Goal: Find specific page/section: Find specific page/section

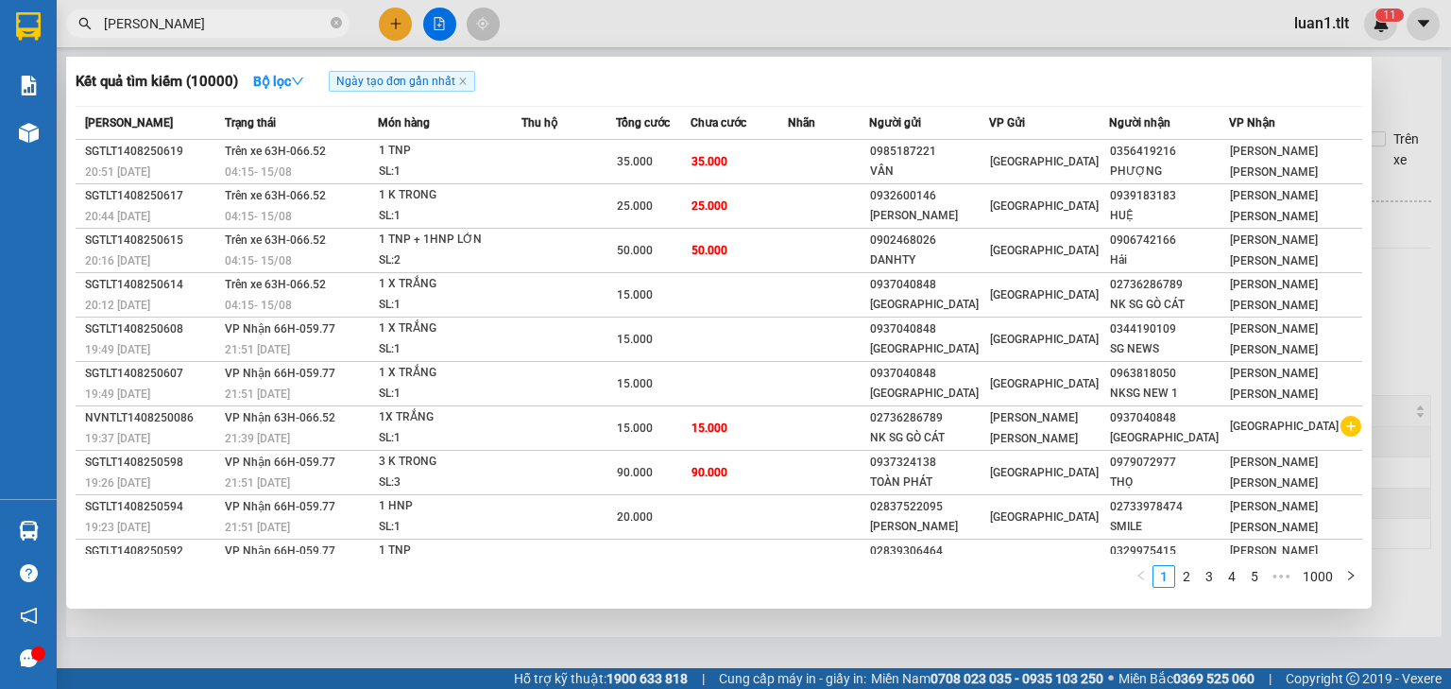
type input "[PERSON_NAME]"
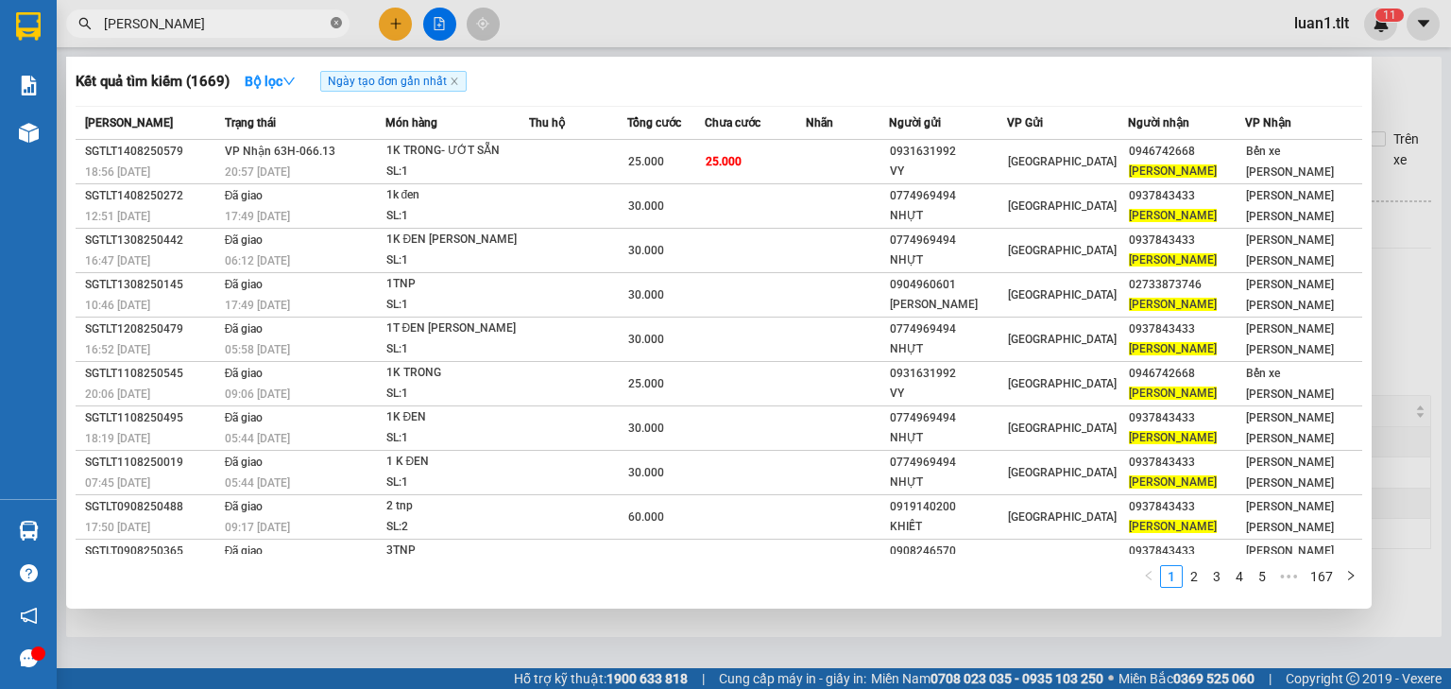
click at [341, 19] on icon "close-circle" at bounding box center [336, 22] width 11 height 11
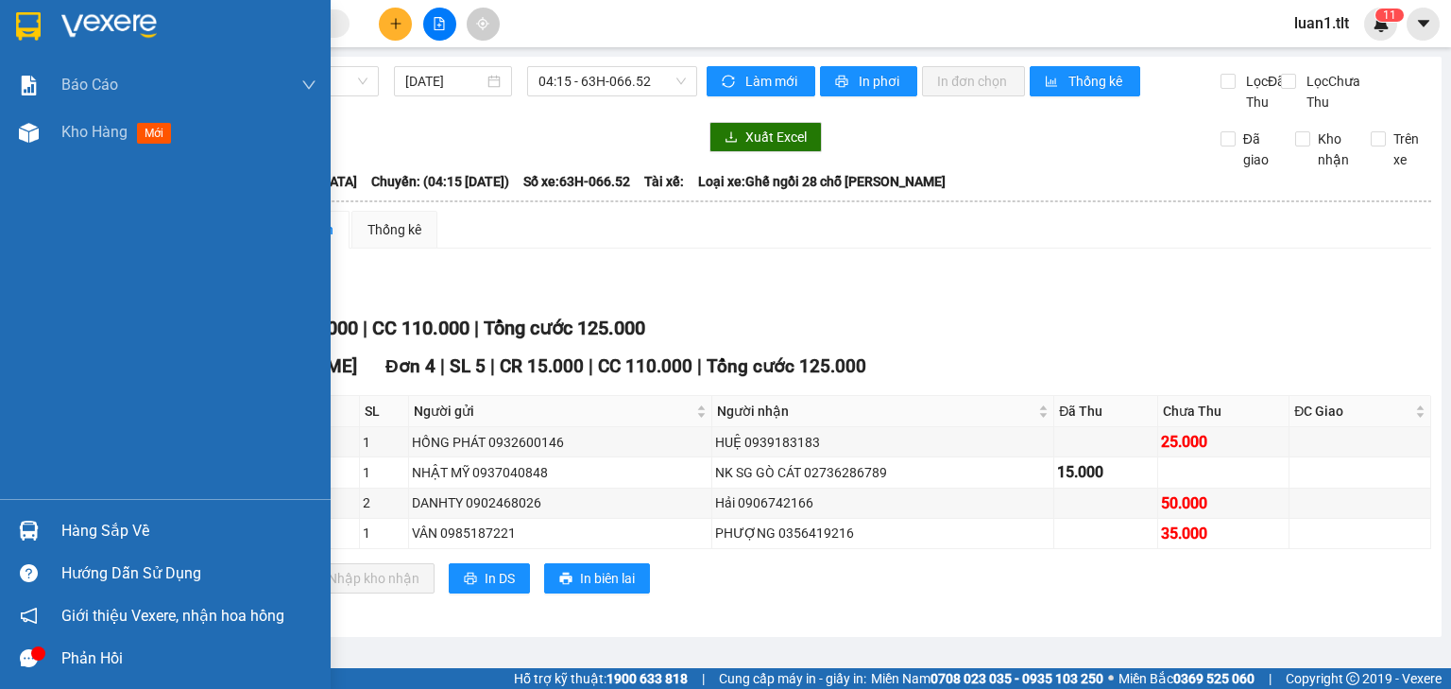
click at [112, 525] on div "Hàng sắp về" at bounding box center [188, 531] width 255 height 28
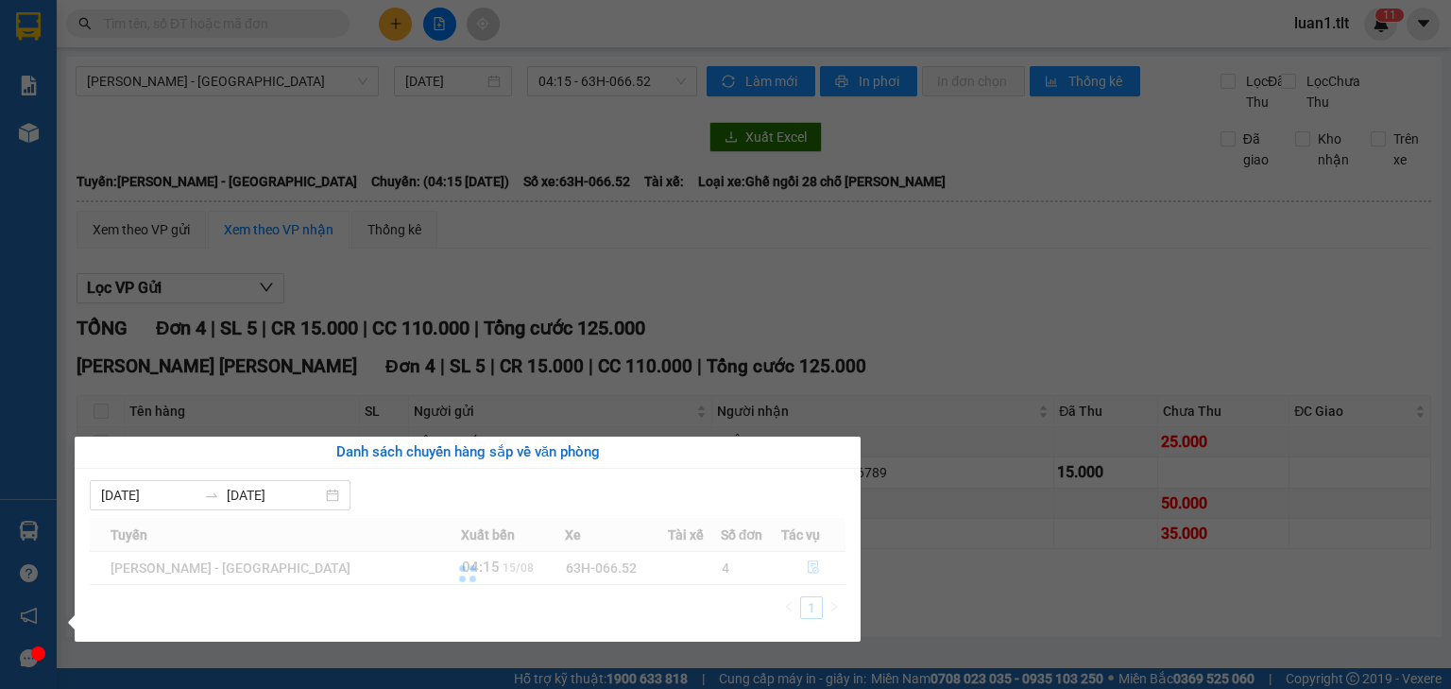
click at [512, 283] on section "Kết quả [PERSON_NAME] ( 1669 ) Bộ lọc Ngày tạo [PERSON_NAME] nhất Mã ĐH Trạng t…" at bounding box center [725, 344] width 1451 height 689
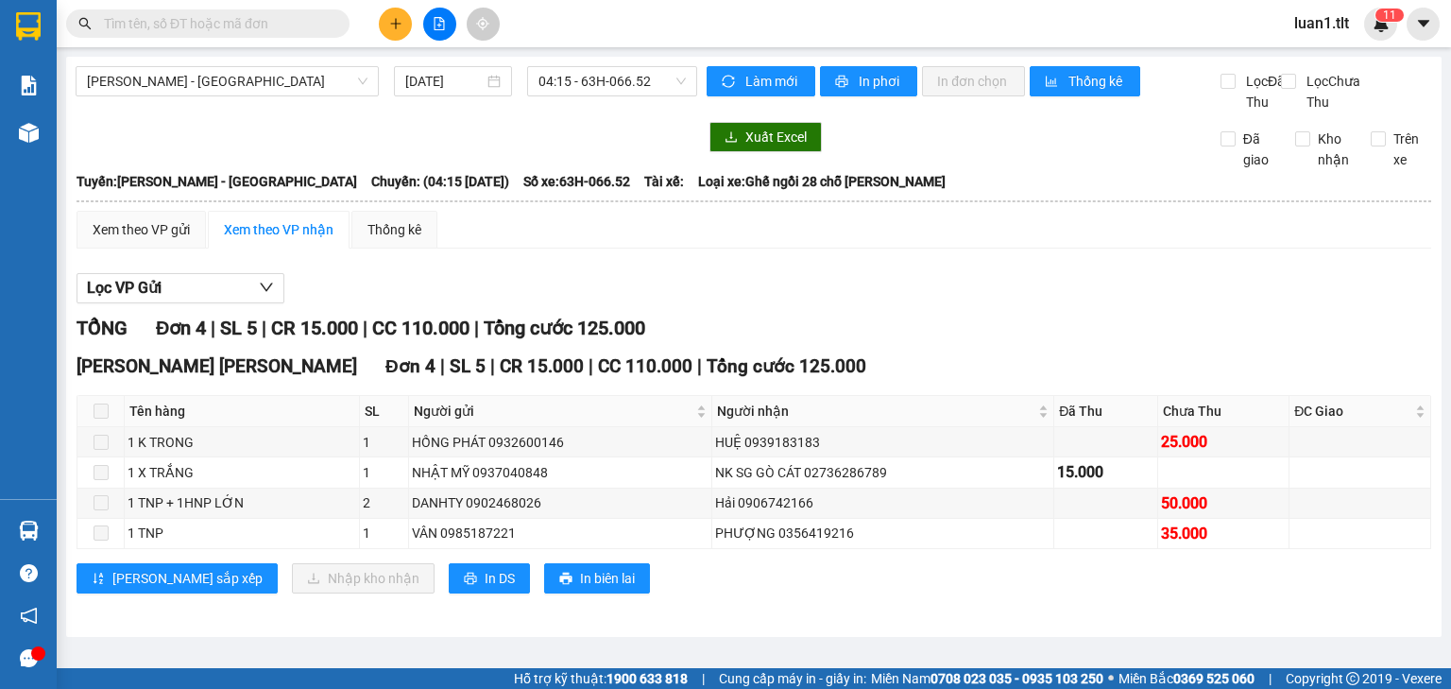
click at [261, 8] on div "Kết quả [PERSON_NAME] ( 1669 ) Bộ lọc Ngày tạo [PERSON_NAME] nhất Mã ĐH Trạng t…" at bounding box center [184, 24] width 368 height 33
click at [245, 15] on input "text" at bounding box center [215, 23] width 223 height 21
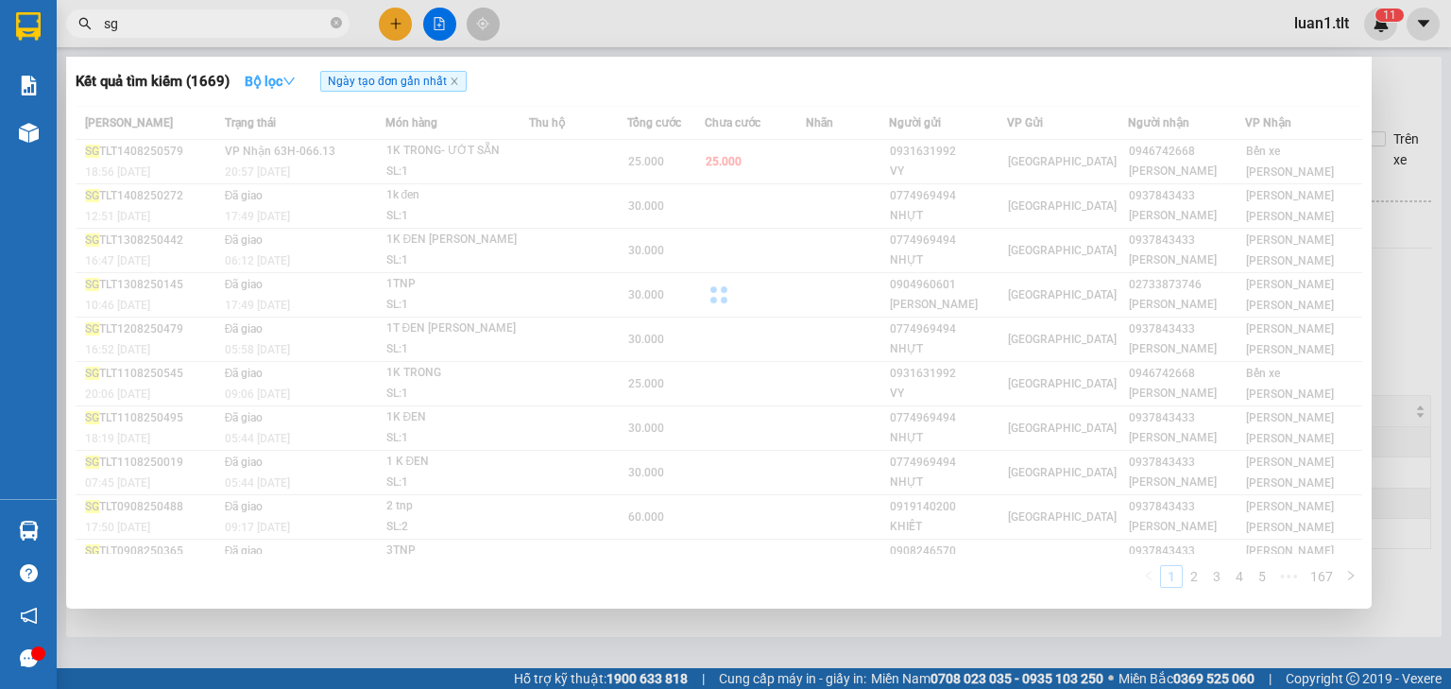
type input "sg"
click at [271, 87] on strong "Bộ lọc" at bounding box center [270, 81] width 51 height 15
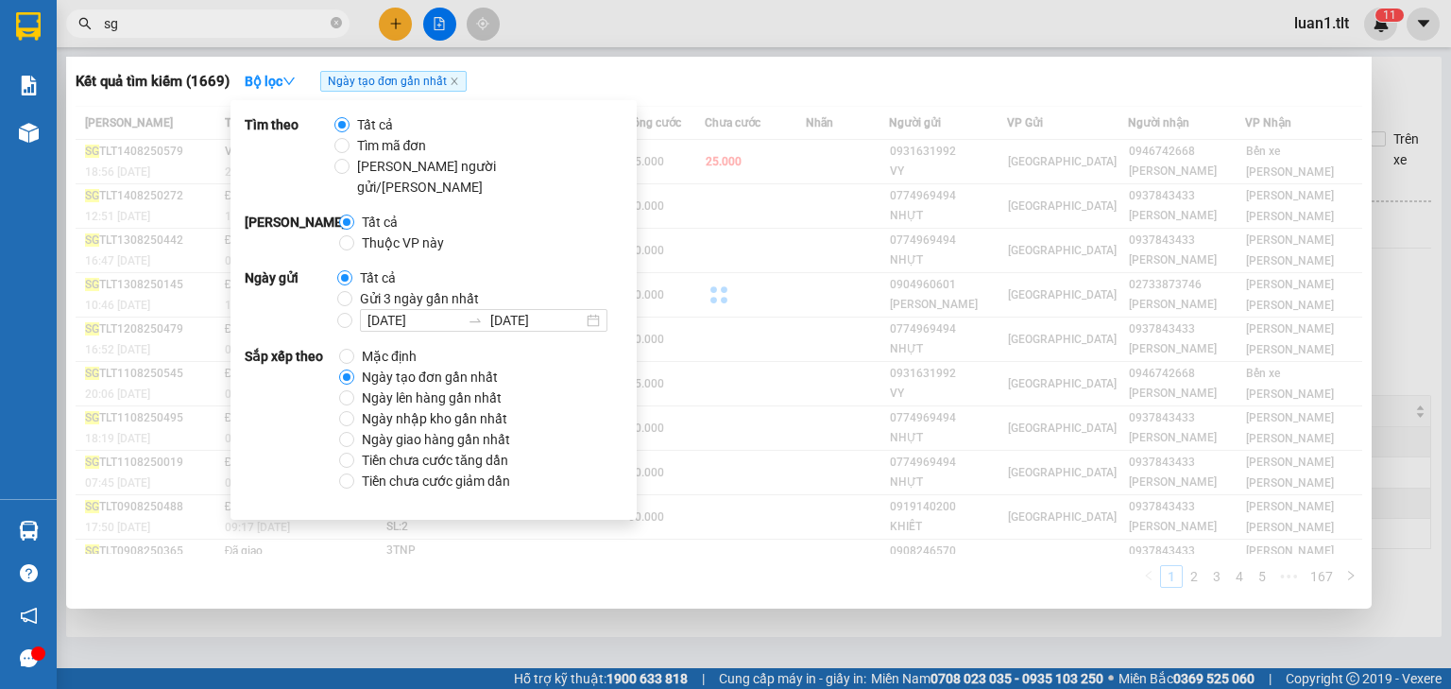
click at [393, 232] on span "Thuộc VP này" at bounding box center [402, 242] width 97 height 21
click at [354, 235] on input "Thuộc VP này" at bounding box center [346, 242] width 15 height 15
radio input "true"
radio input "false"
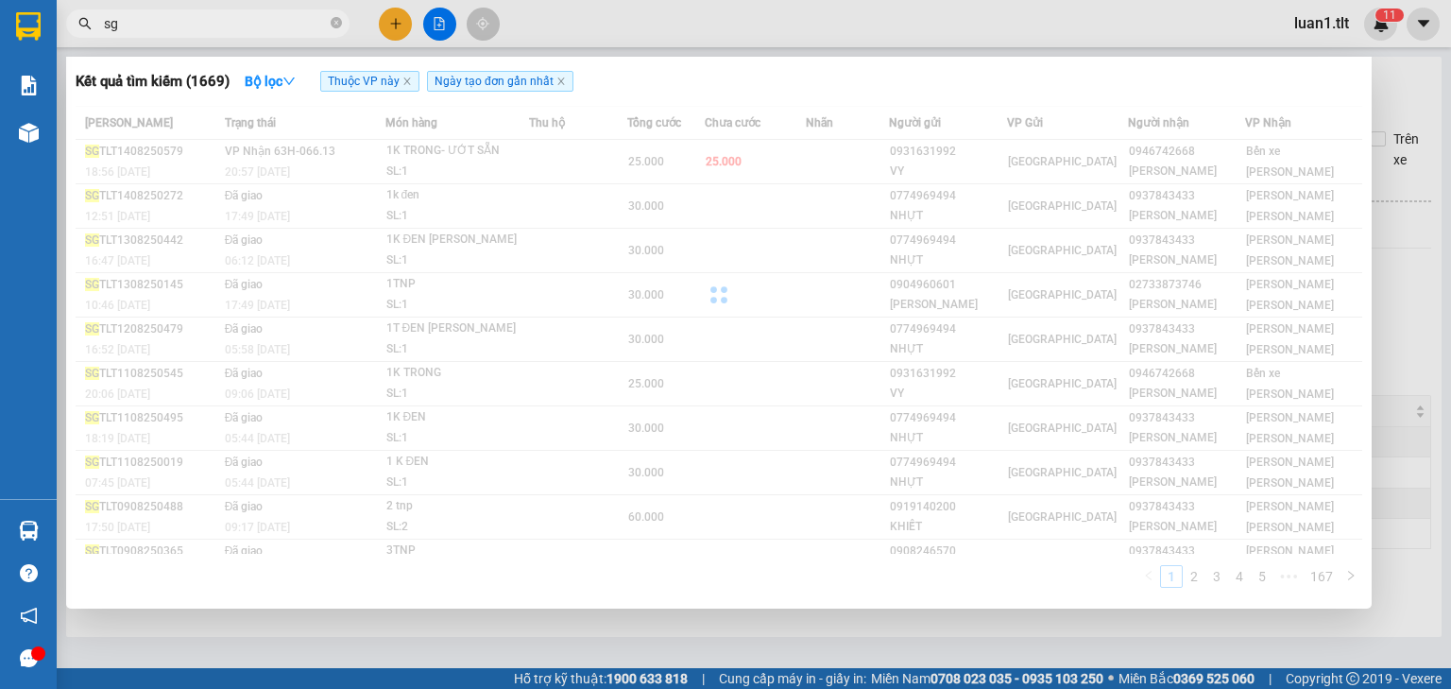
click at [790, 83] on div "Kết quả [PERSON_NAME] ( 1669 ) Bộ lọc Thuộc VP này Ngày tạo [PERSON_NAME] nhất" at bounding box center [719, 81] width 1287 height 30
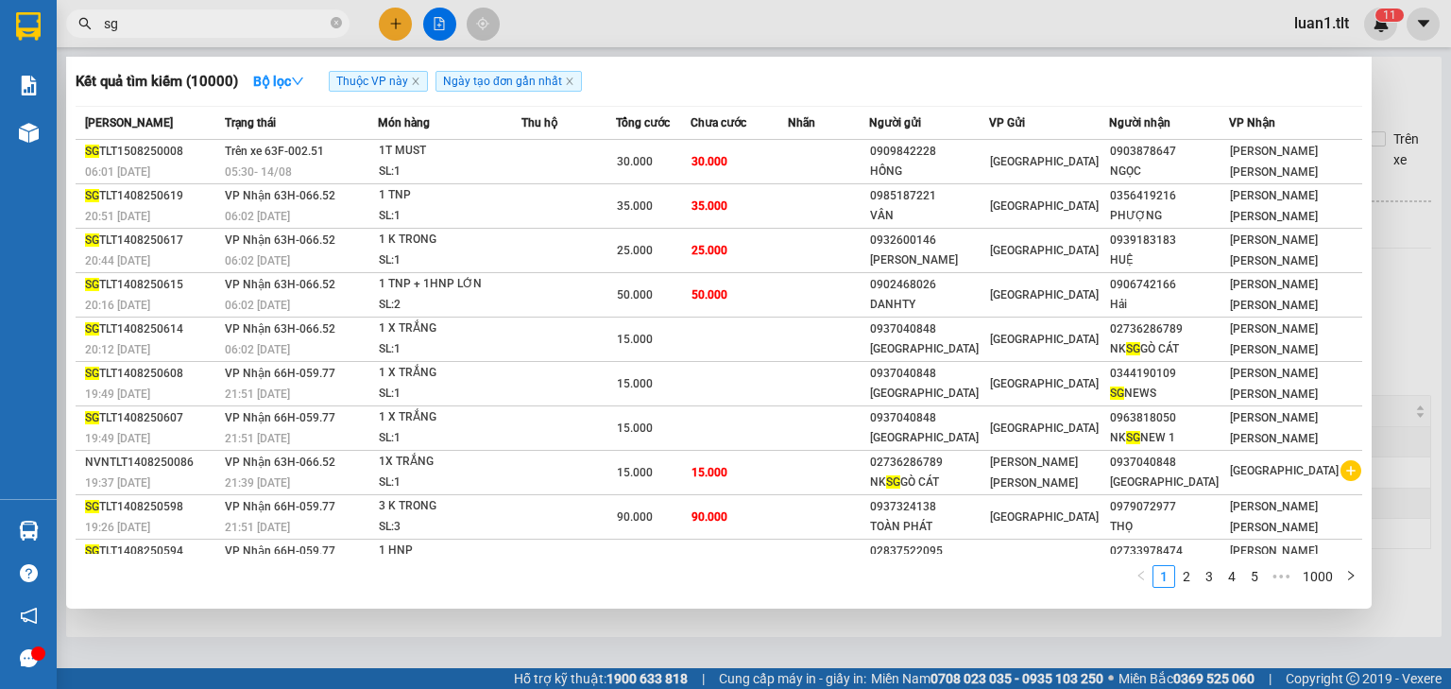
drag, startPoint x: 525, startPoint y: 646, endPoint x: 0, endPoint y: 518, distance: 540.7
click at [522, 646] on div at bounding box center [725, 344] width 1451 height 689
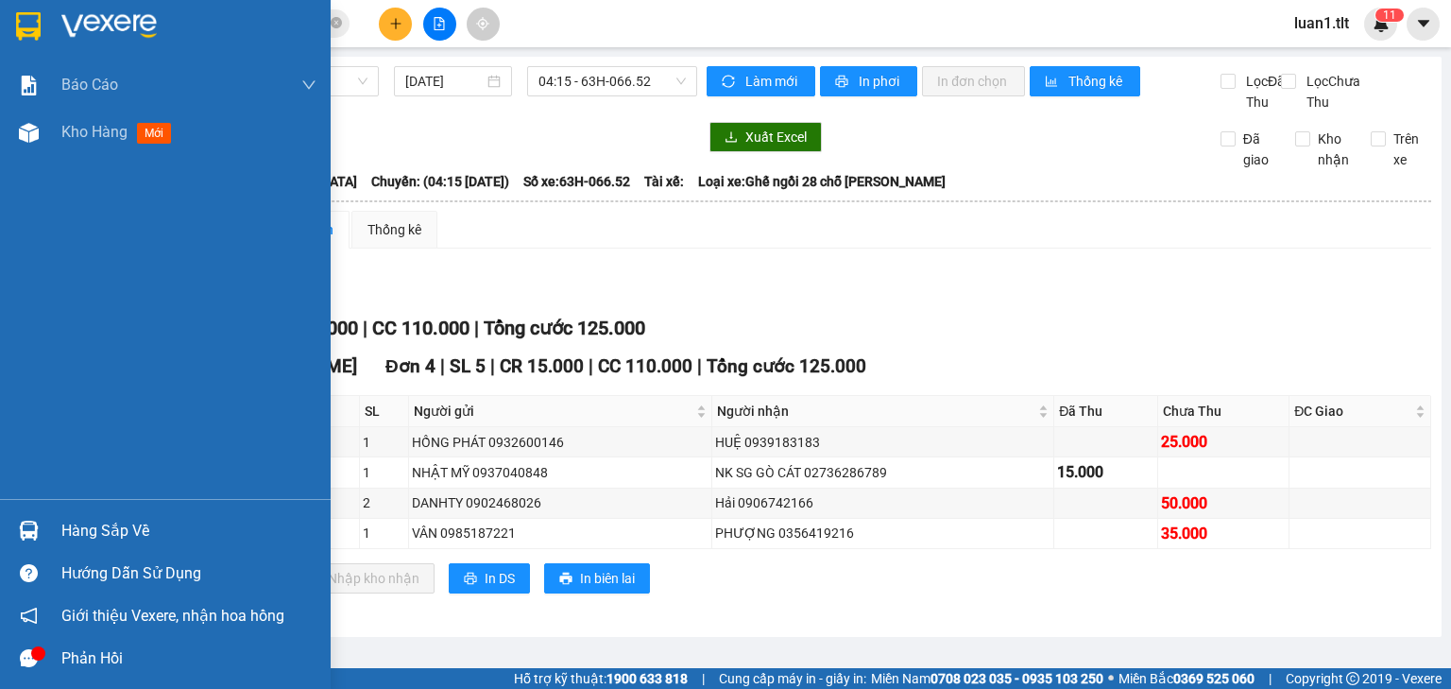
click at [73, 520] on div "Hàng sắp về" at bounding box center [188, 531] width 255 height 28
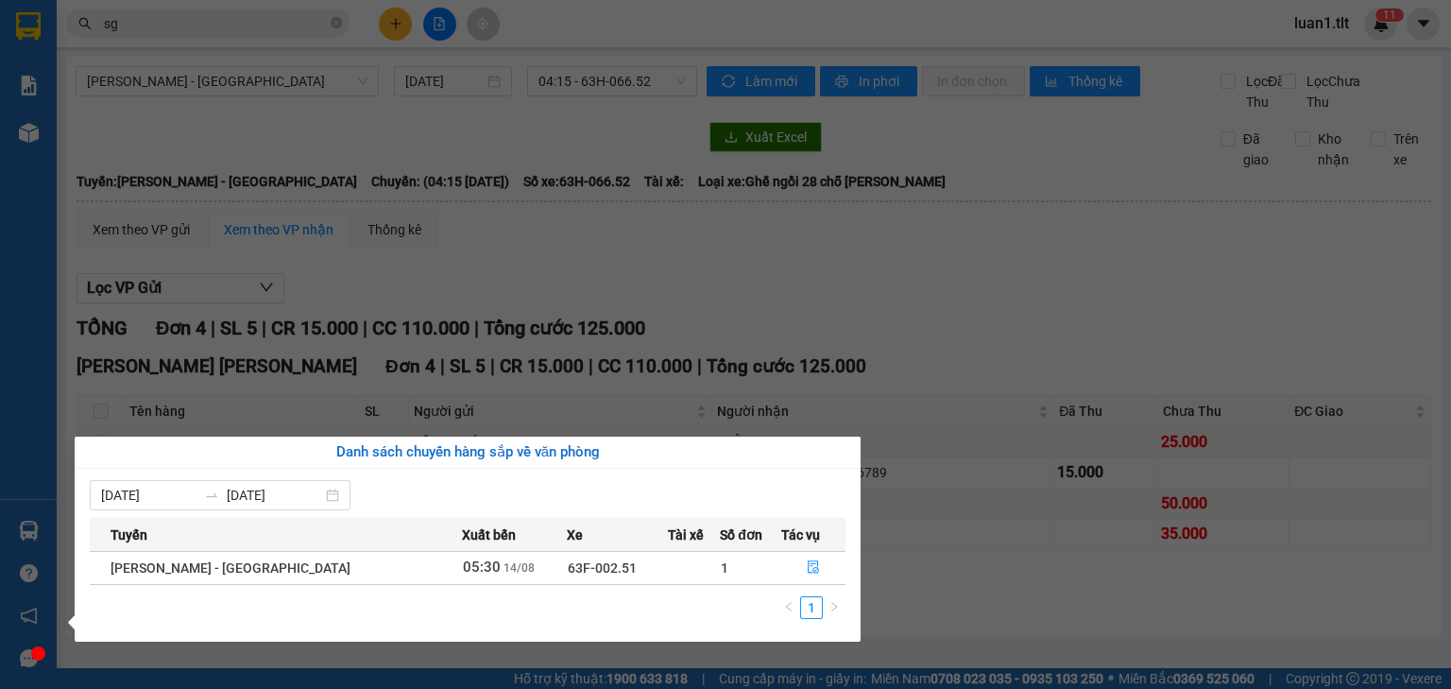
click at [841, 370] on section "Kết quả [PERSON_NAME] ( 10000 ) Bộ lọc Thuộc VP này Ngày tạo [PERSON_NAME] nhất…" at bounding box center [725, 344] width 1451 height 689
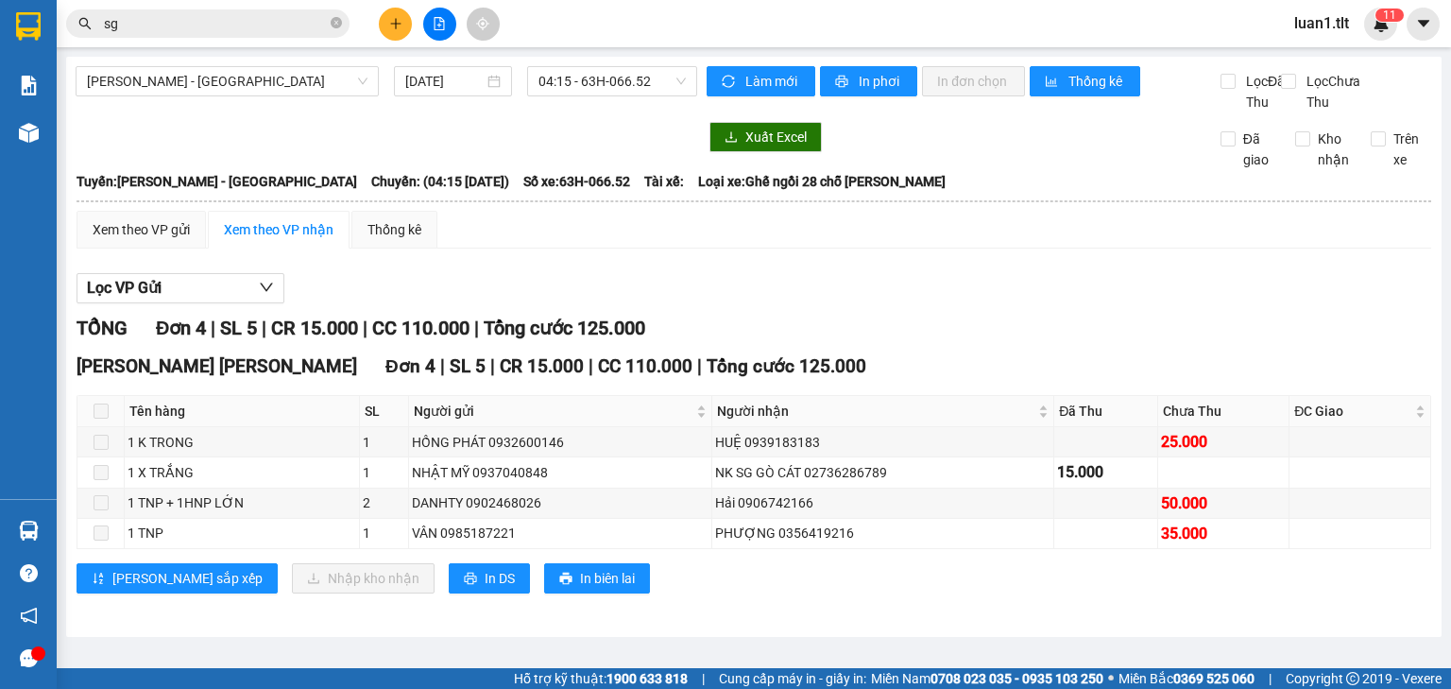
click at [214, 23] on input "sg" at bounding box center [215, 23] width 223 height 21
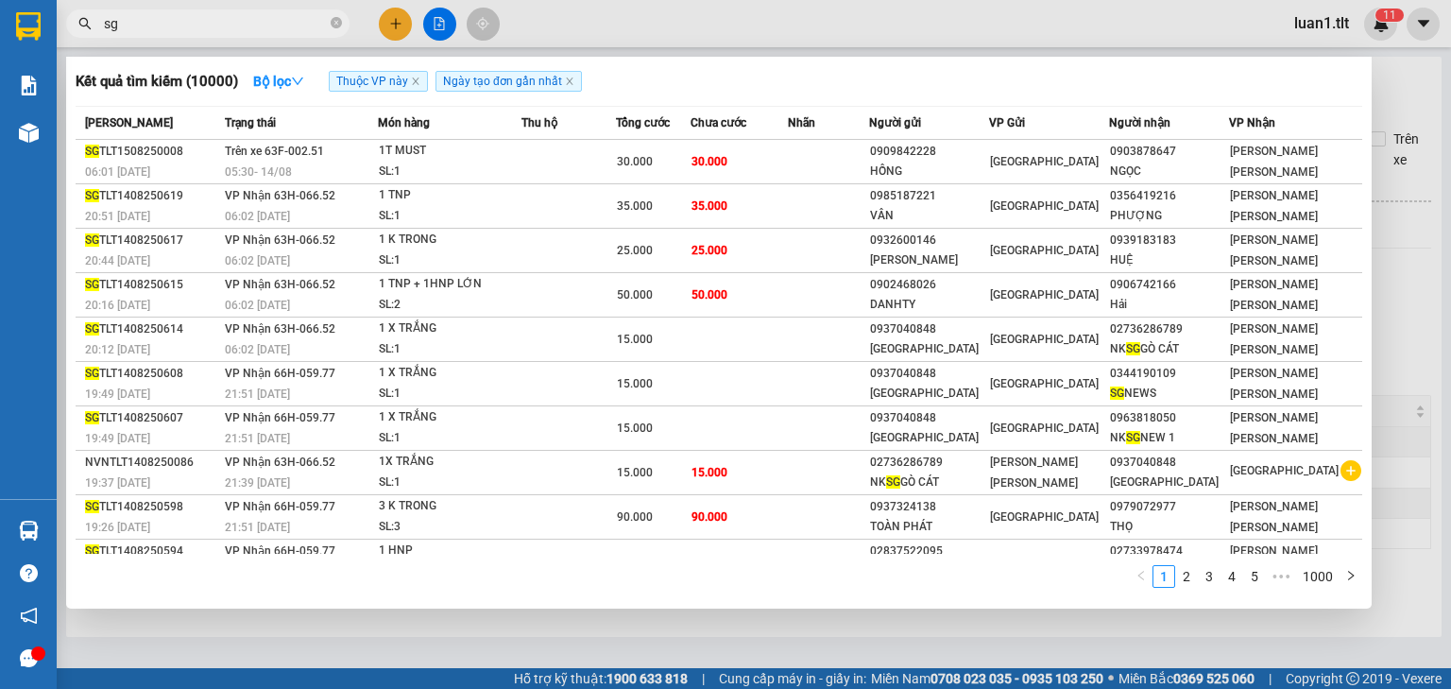
click at [744, 638] on div at bounding box center [725, 344] width 1451 height 689
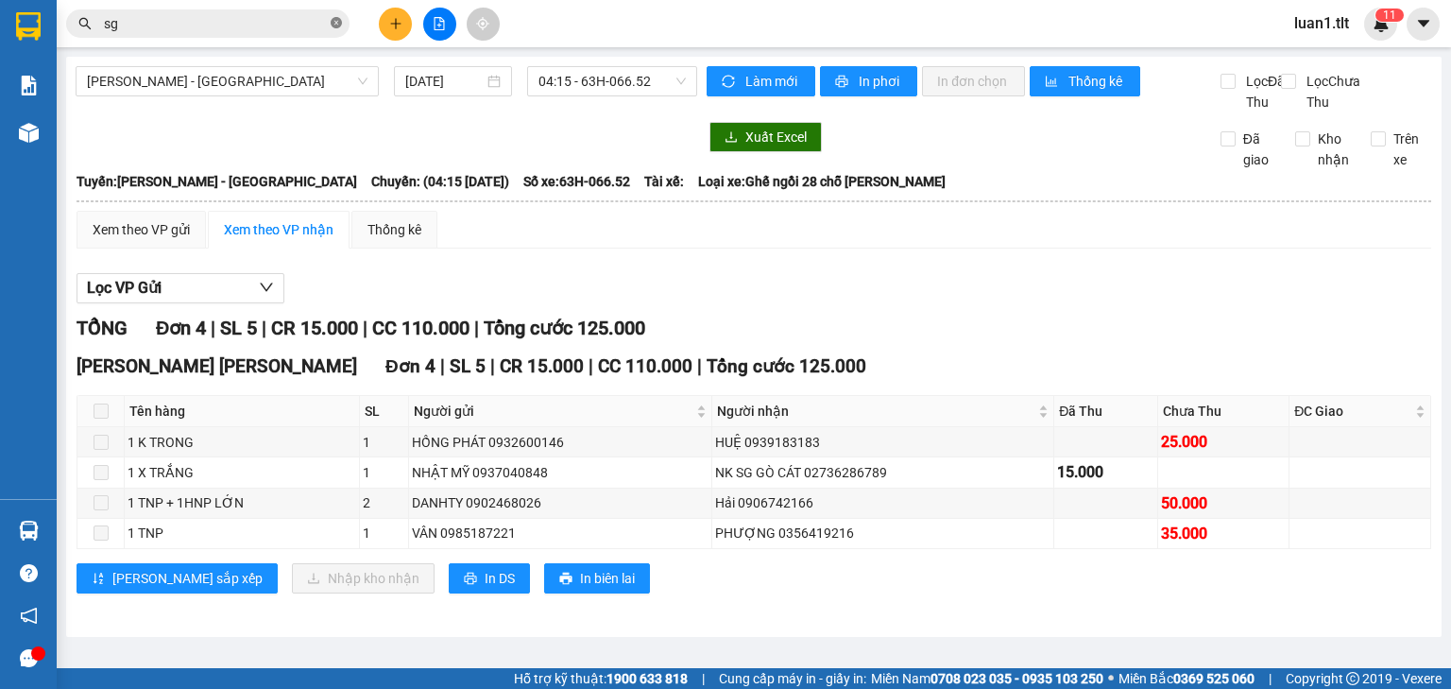
click at [333, 19] on icon "close-circle" at bounding box center [336, 22] width 11 height 11
click at [315, 21] on input "text" at bounding box center [215, 23] width 223 height 21
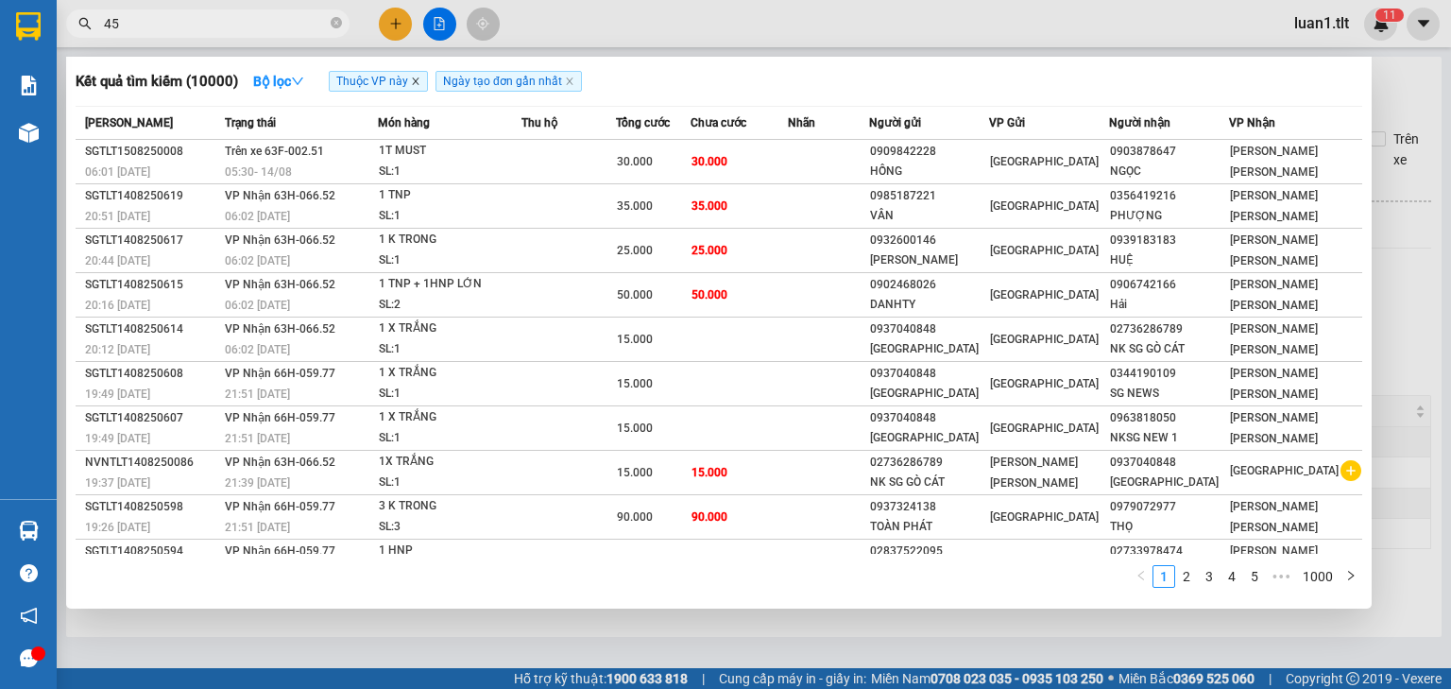
type input "45"
click at [418, 83] on icon "close" at bounding box center [415, 81] width 9 height 9
click at [338, 27] on icon "close-circle" at bounding box center [336, 22] width 11 height 11
